Goal: Task Accomplishment & Management: Complete application form

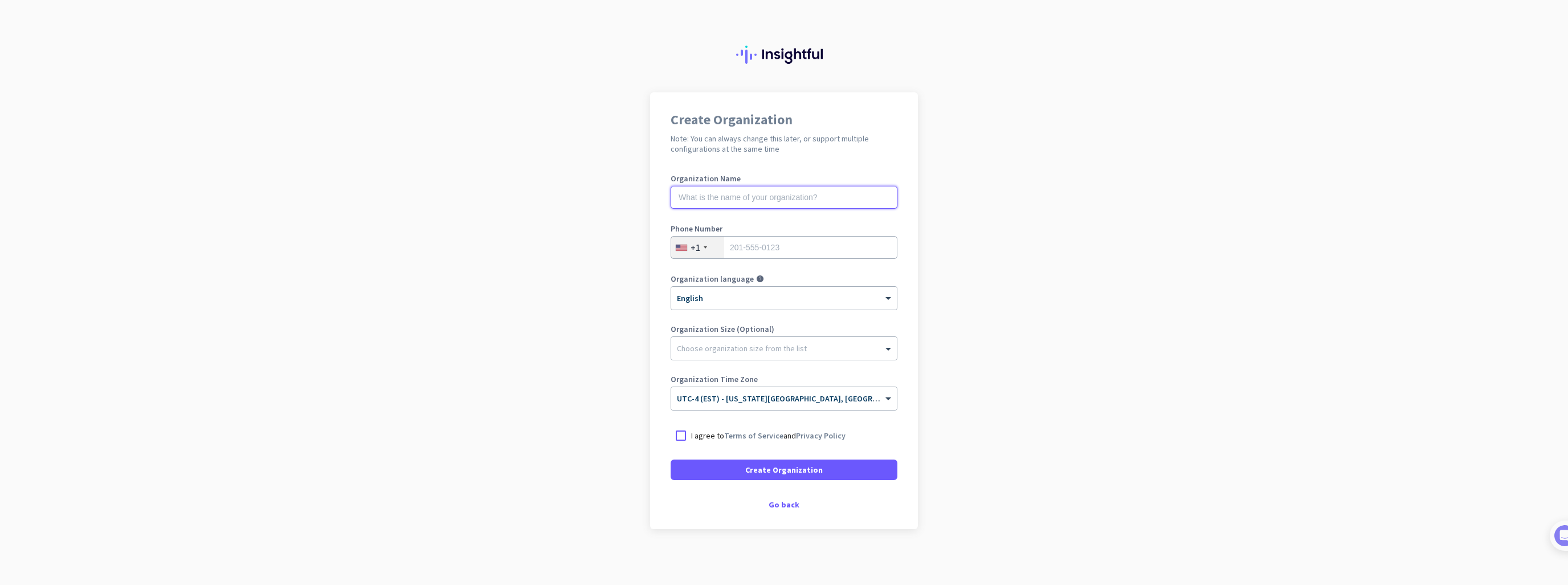
click at [769, 204] on input "text" at bounding box center [783, 196] width 227 height 23
type input "Mercor"
type input "7326002227"
click at [752, 346] on div at bounding box center [783, 345] width 226 height 12
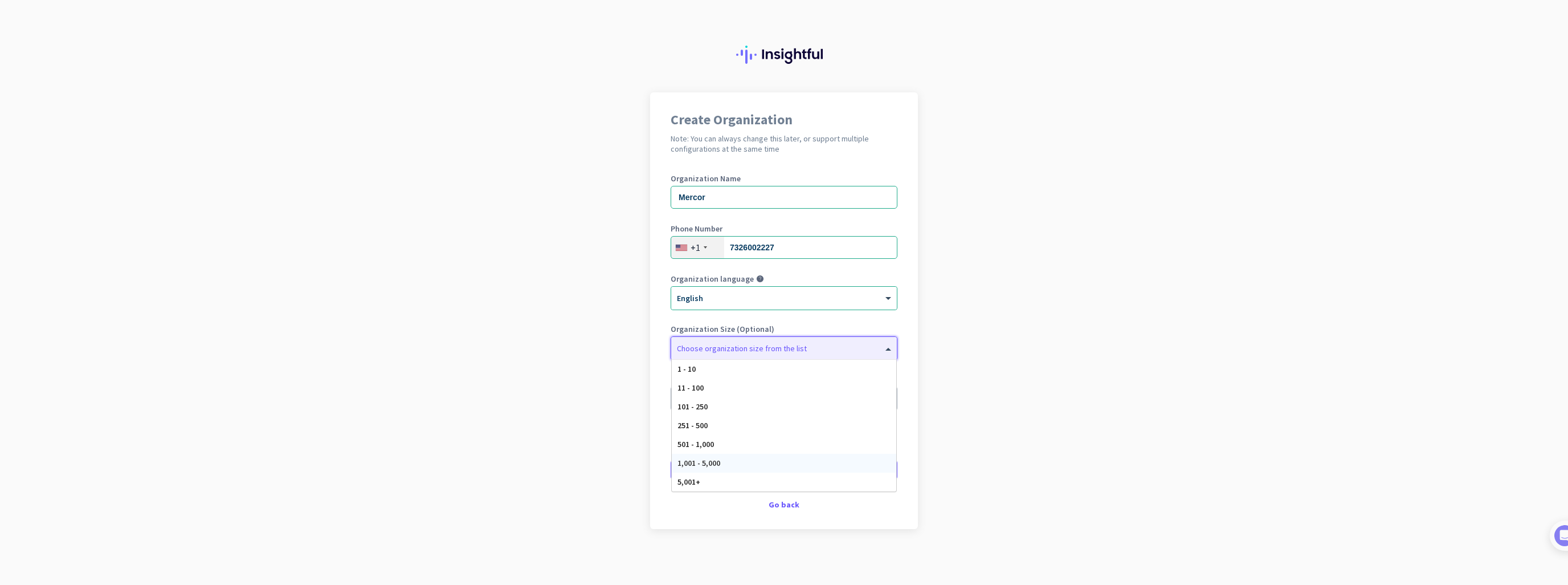
click at [710, 468] on div "1,001 - 5,000" at bounding box center [783, 463] width 224 height 19
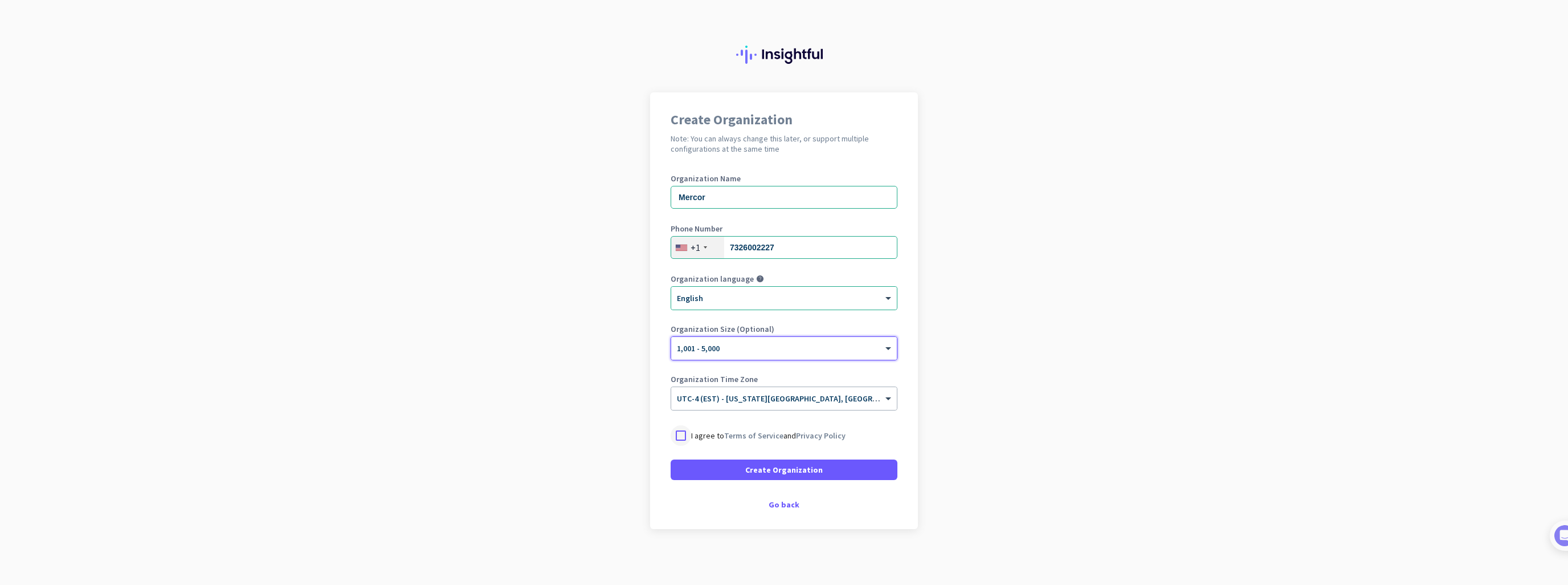
click at [674, 440] on div at bounding box center [680, 435] width 20 height 20
click at [693, 460] on span at bounding box center [783, 469] width 227 height 27
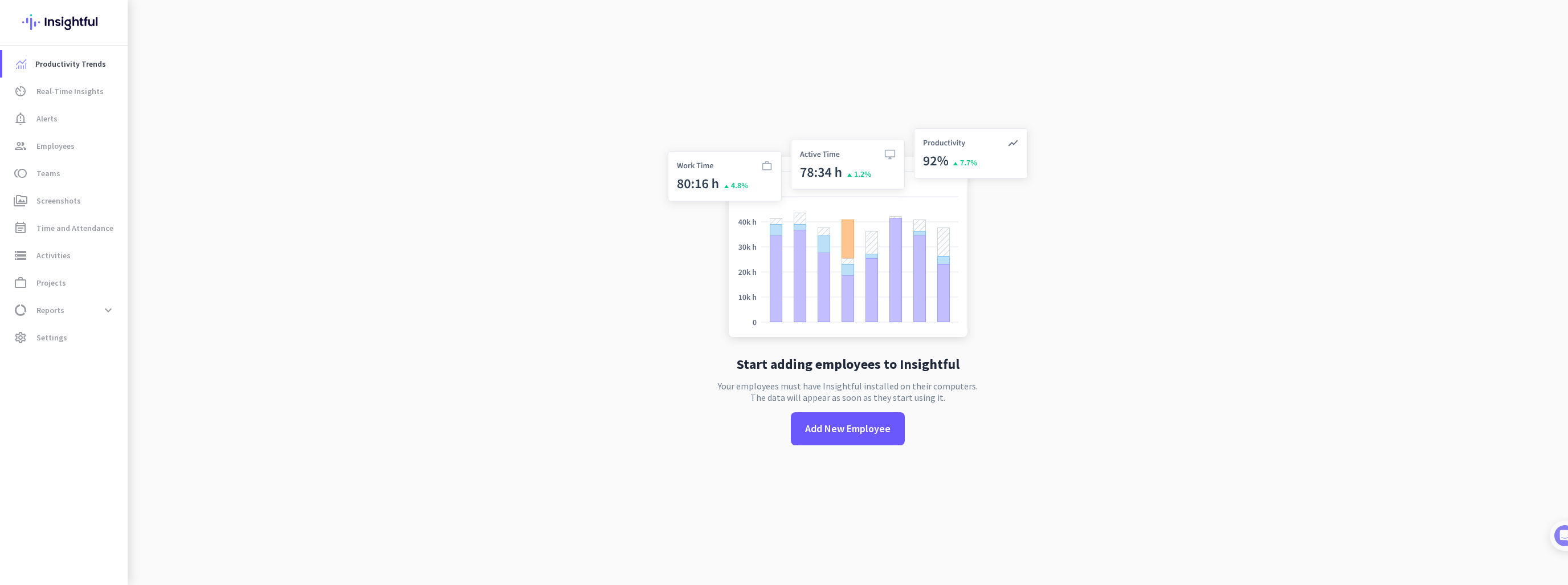
click at [707, 435] on div "Start adding employees to Insightful Your employees must have Insightful instal…" at bounding box center [848, 292] width 377 height 585
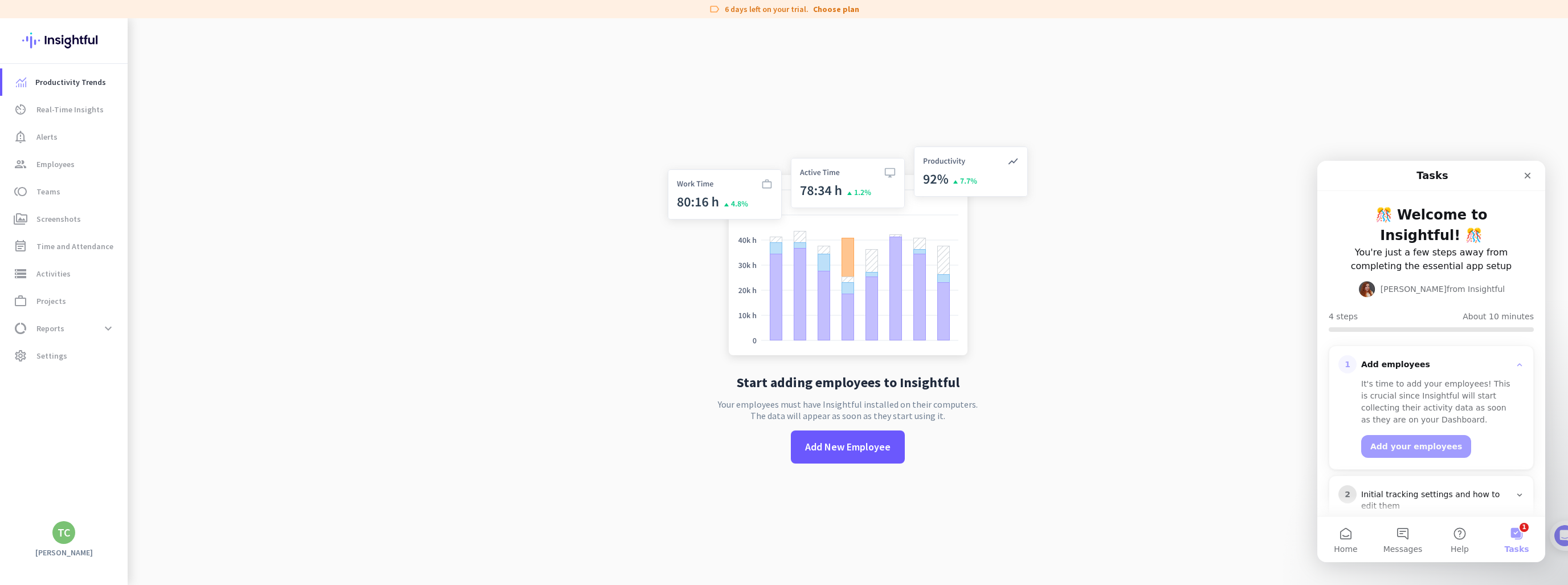
click at [71, 529] on div "TC" at bounding box center [64, 532] width 23 height 23
click at [249, 420] on div at bounding box center [784, 292] width 1568 height 585
